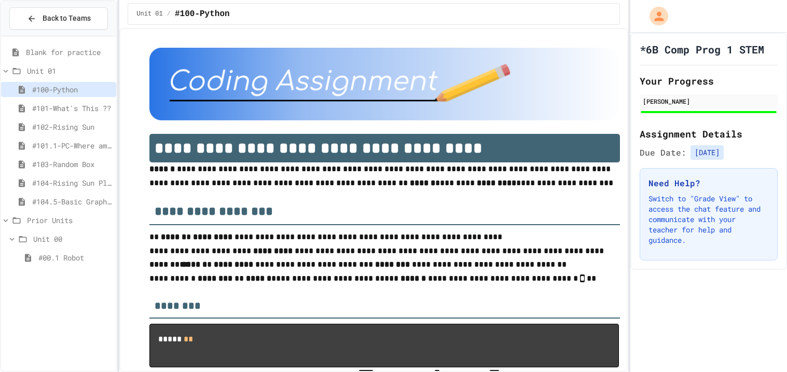
click at [59, 180] on span "#104-Rising Sun Plus" at bounding box center [72, 183] width 80 height 11
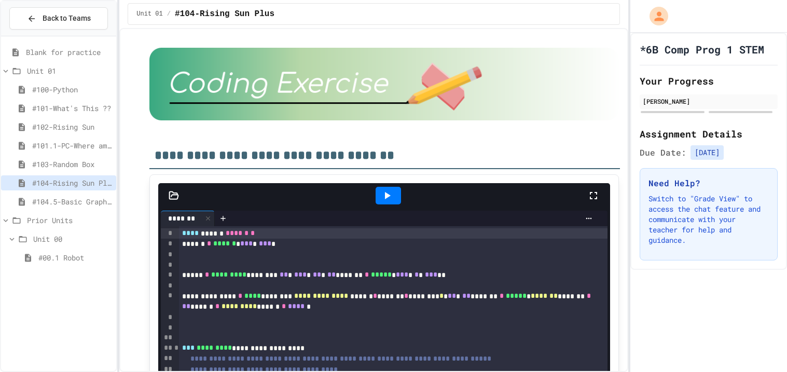
click at [87, 160] on span "#103-Random Box" at bounding box center [72, 164] width 80 height 11
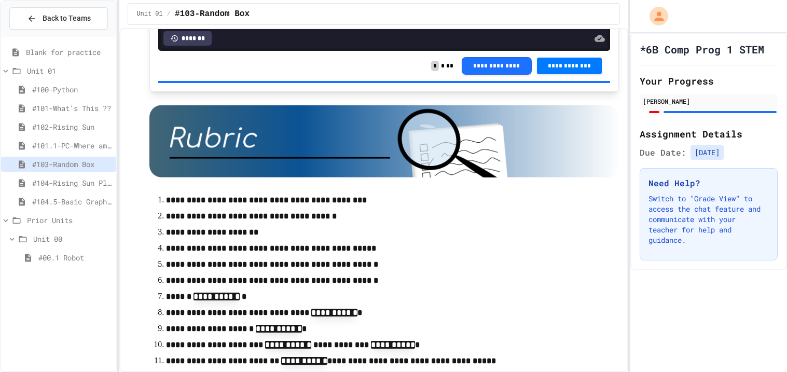
scroll to position [4733, 0]
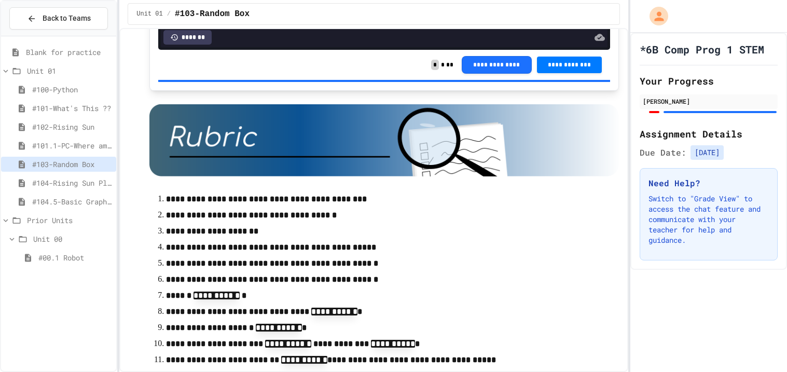
click at [437, 70] on span "*" at bounding box center [435, 65] width 8 height 10
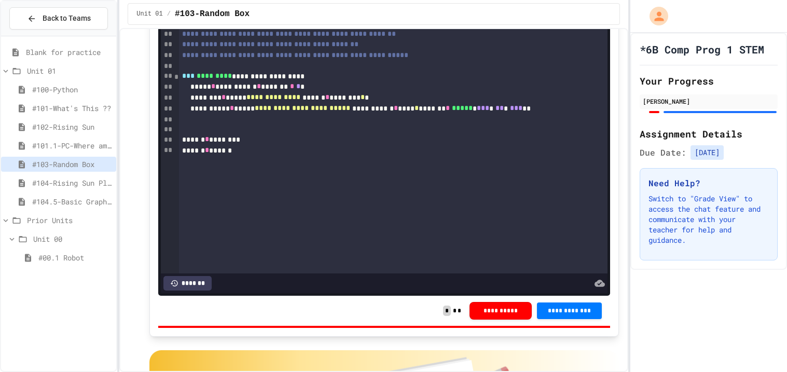
scroll to position [3301, 0]
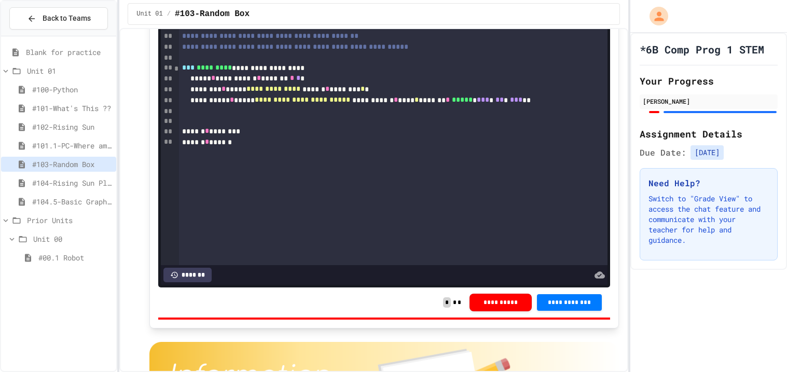
click at [51, 185] on span "#104-Rising Sun Plus" at bounding box center [72, 183] width 80 height 11
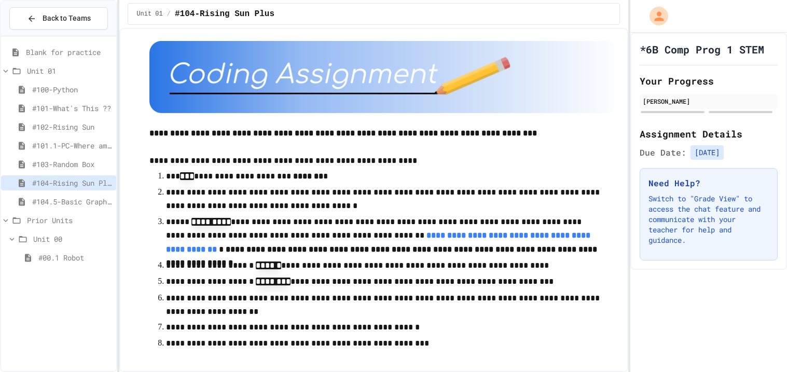
scroll to position [877, 0]
